Goal: Information Seeking & Learning: Learn about a topic

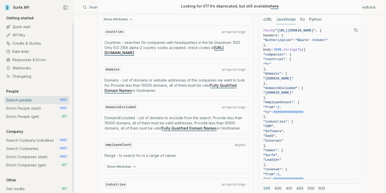
scroll to position [12, 0]
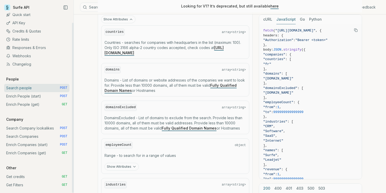
click at [27, 88] on link "Search people POST" at bounding box center [36, 88] width 65 height 8
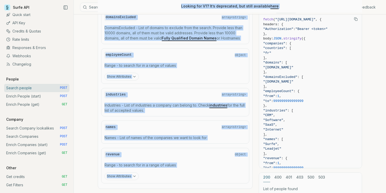
scroll to position [514, 0]
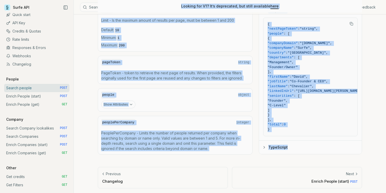
drag, startPoint x: 99, startPoint y: 32, endPoint x: 307, endPoint y: 152, distance: 240.4
click at [207, 107] on div "Show Attributes" at bounding box center [175, 105] width 148 height 8
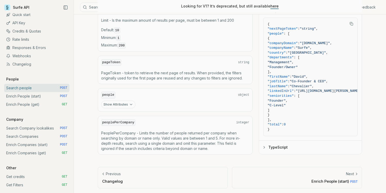
click at [126, 104] on button "Show Attributes" at bounding box center [118, 105] width 34 height 8
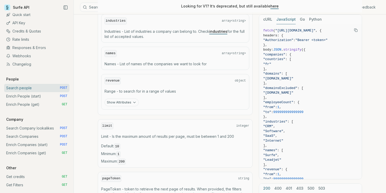
click at [126, 105] on button "Show Attributes" at bounding box center [122, 103] width 34 height 8
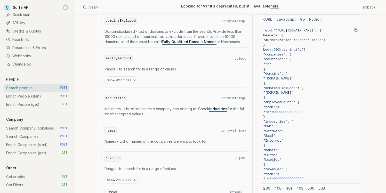
click at [126, 83] on button "Show Attributes" at bounding box center [122, 80] width 34 height 8
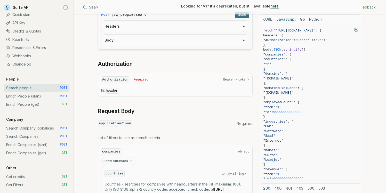
scroll to position [5, 0]
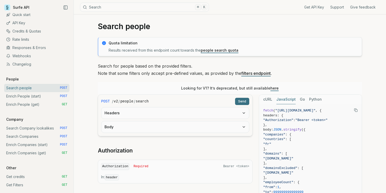
click at [99, 67] on p "Search for people based on the provided filters. Note that some filters only ac…" at bounding box center [230, 70] width 265 height 14
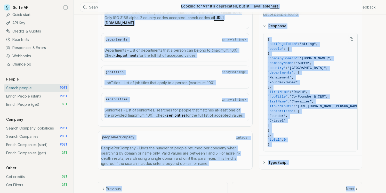
scroll to position [803, 0]
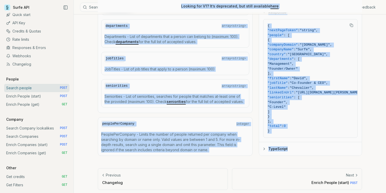
drag, startPoint x: 99, startPoint y: 27, endPoint x: 321, endPoint y: 149, distance: 253.4
copy article "Loremi dolors Ametc adipiscing Elitsed doeiusmo temp inci utlabore etdol magnaa…"
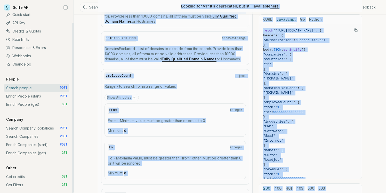
scroll to position [0, 0]
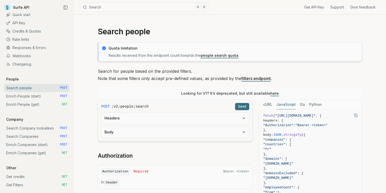
click at [129, 74] on p "Search for people based on the provided filters. Note that some filters only ac…" at bounding box center [230, 75] width 265 height 14
drag, startPoint x: 100, startPoint y: 72, endPoint x: 191, endPoint y: 70, distance: 91.5
click at [191, 70] on p "Search for people based on the provided filters. Note that some filters only ac…" at bounding box center [230, 75] width 265 height 14
copy p "earch for people based on the provided filters."
click at [191, 70] on p "Search for people based on the provided filters. Note that some filters only ac…" at bounding box center [230, 75] width 265 height 14
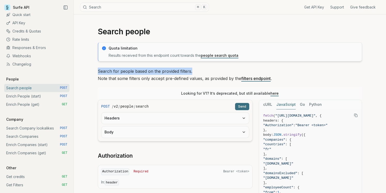
drag, startPoint x: 194, startPoint y: 71, endPoint x: 89, endPoint y: 72, distance: 104.9
copy p "Search for people based on the provided filters."
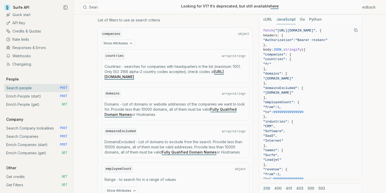
scroll to position [195, 0]
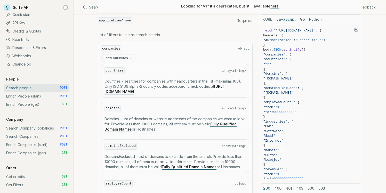
click at [114, 58] on button "Show Attributes" at bounding box center [118, 58] width 34 height 8
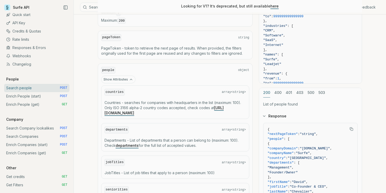
scroll to position [287, 0]
click at [119, 77] on button "Show Attributes" at bounding box center [118, 79] width 34 height 8
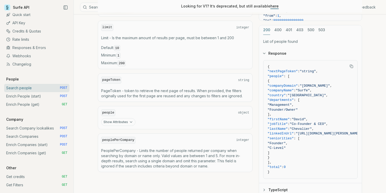
scroll to position [246, 0]
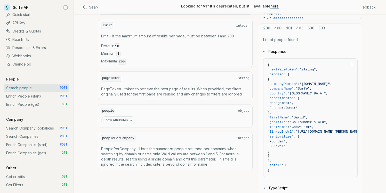
click at [116, 118] on button "Show Attributes" at bounding box center [118, 120] width 34 height 8
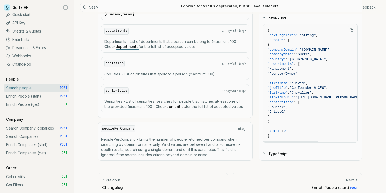
scroll to position [386, 0]
